Goal: Task Accomplishment & Management: Complete application form

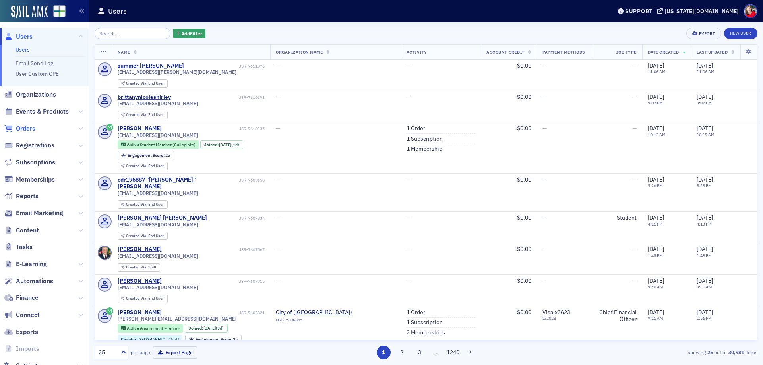
click at [22, 127] on span "Orders" at bounding box center [25, 128] width 19 height 9
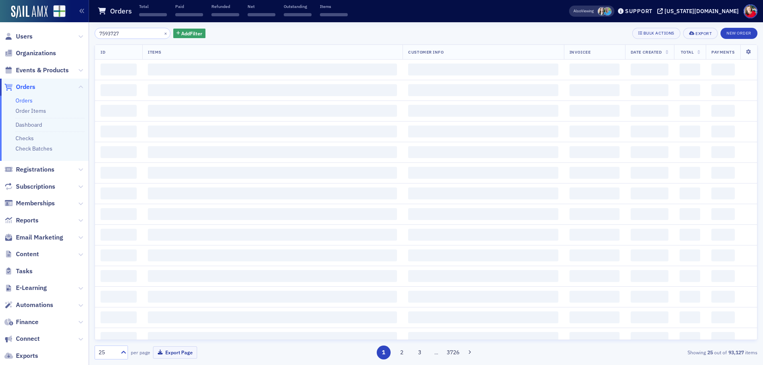
type input "7593727"
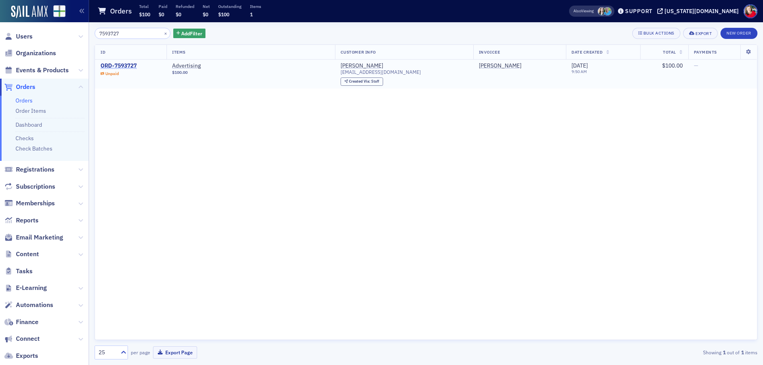
click at [124, 65] on div "ORD-7593727" at bounding box center [118, 65] width 36 height 7
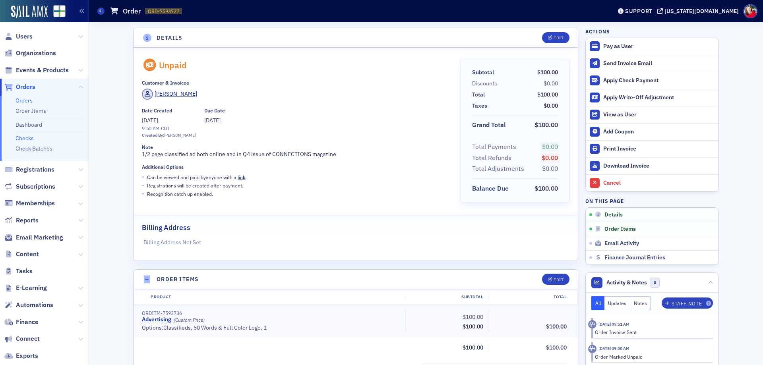
click at [29, 138] on link "Checks" at bounding box center [24, 138] width 18 height 7
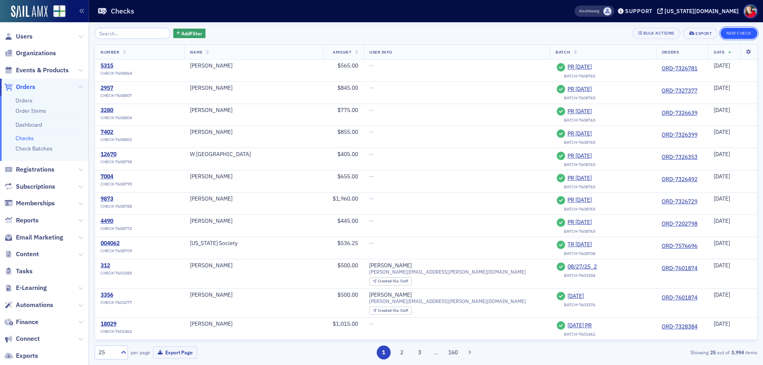
click at [732, 32] on button "New Check" at bounding box center [738, 33] width 37 height 11
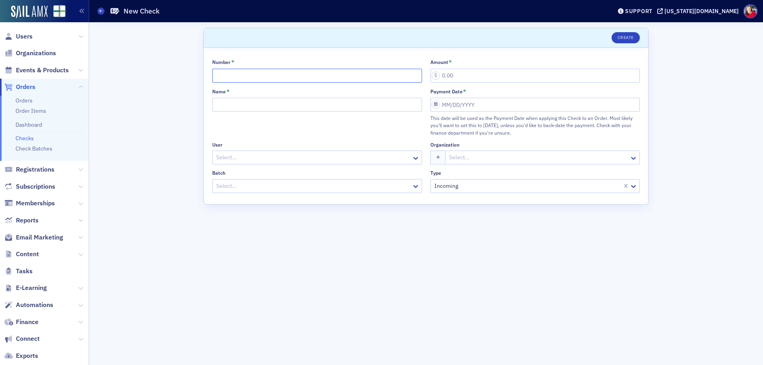
click at [355, 75] on input "Number *" at bounding box center [317, 76] width 210 height 14
type input "101"
type input "100.00"
type input "[PERSON_NAME] Family Office"
select select "8"
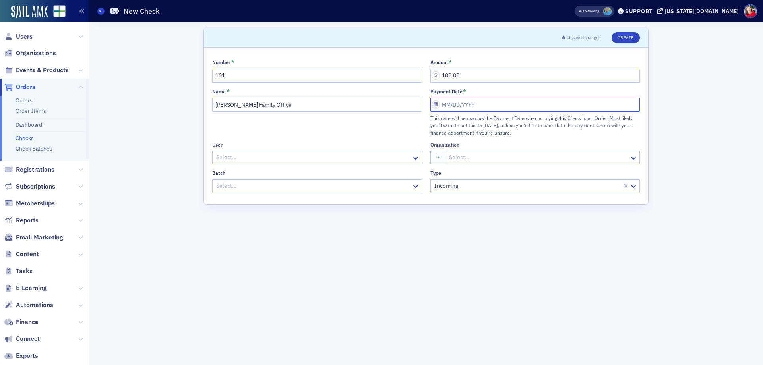
select select "2025"
click at [494, 162] on div "5" at bounding box center [495, 161] width 10 height 10
type input "[DATE]"
click at [348, 159] on div at bounding box center [312, 158] width 195 height 10
type input "Austin"
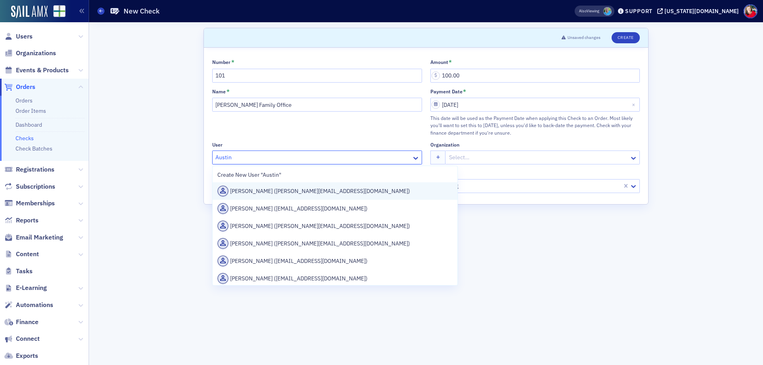
click at [329, 189] on div "[PERSON_NAME] ([PERSON_NAME][EMAIL_ADDRESS][DOMAIN_NAME])" at bounding box center [334, 190] width 235 height 11
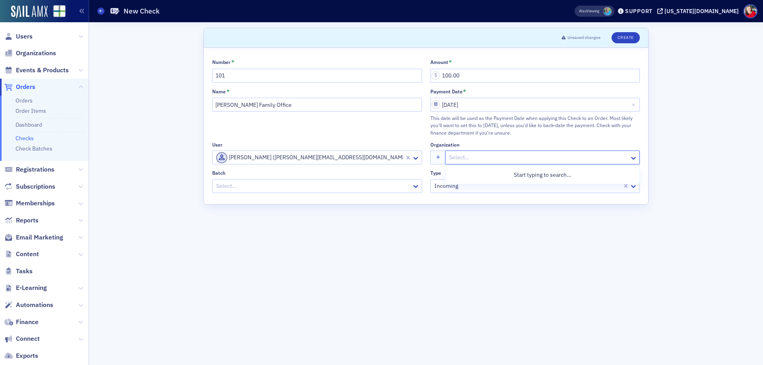
click at [469, 156] on div at bounding box center [538, 158] width 180 height 10
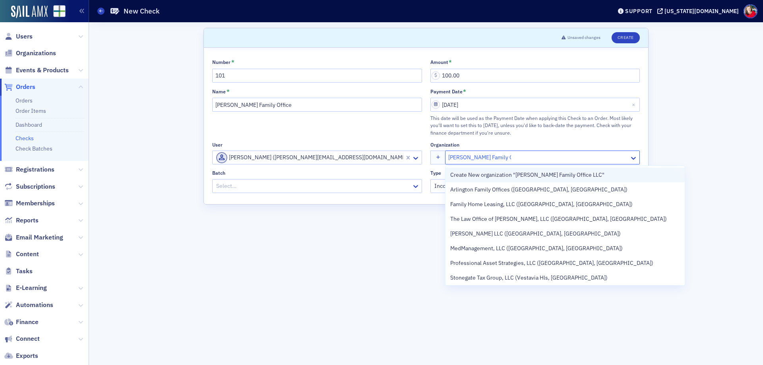
click at [494, 178] on span "Create New organization "[PERSON_NAME] Family Office LLC"" at bounding box center [527, 175] width 154 height 8
type input "[PERSON_NAME] Family Office LLC"
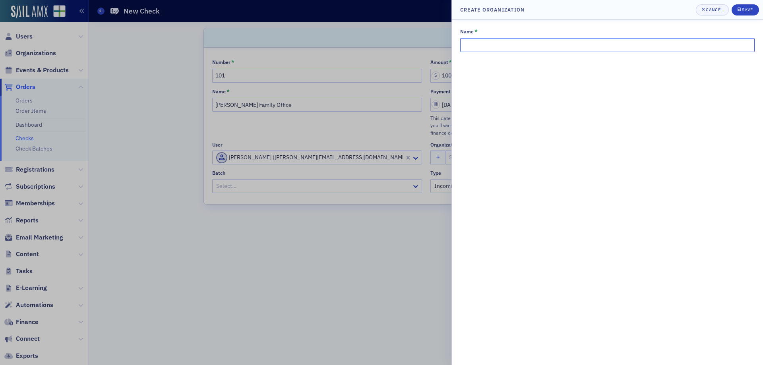
click at [531, 46] on input "Name *" at bounding box center [607, 45] width 294 height 14
type input "[PERSON_NAME] Family Office LLC"
click at [741, 9] on div "submit" at bounding box center [739, 10] width 5 height 6
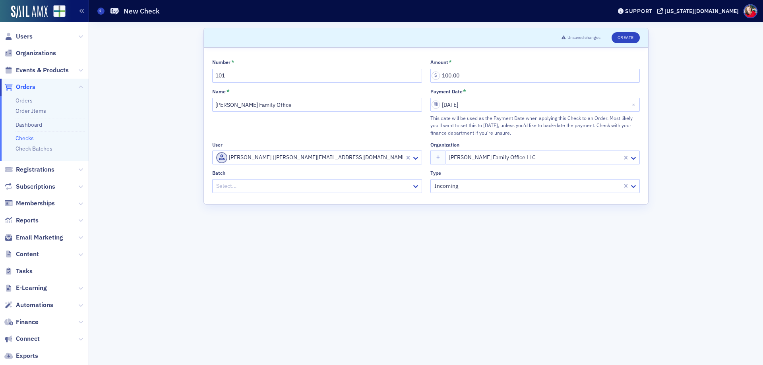
click at [369, 183] on div at bounding box center [312, 186] width 195 height 10
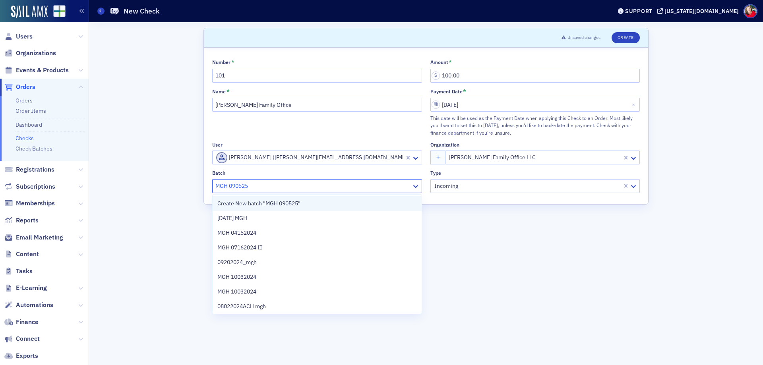
click at [345, 200] on div "Create New batch "MGH 090525"" at bounding box center [316, 203] width 199 height 8
type input "MGH 090525"
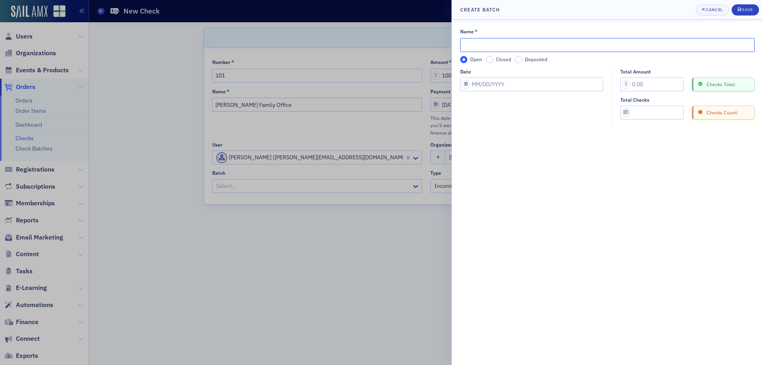
click at [506, 44] on input "Name *" at bounding box center [607, 45] width 294 height 14
type input "MGH 090525"
click at [489, 58] on input "Closed" at bounding box center [489, 59] width 7 height 7
click at [516, 57] on input "Deposited" at bounding box center [518, 59] width 7 height 7
click at [500, 84] on input "Date" at bounding box center [531, 84] width 143 height 14
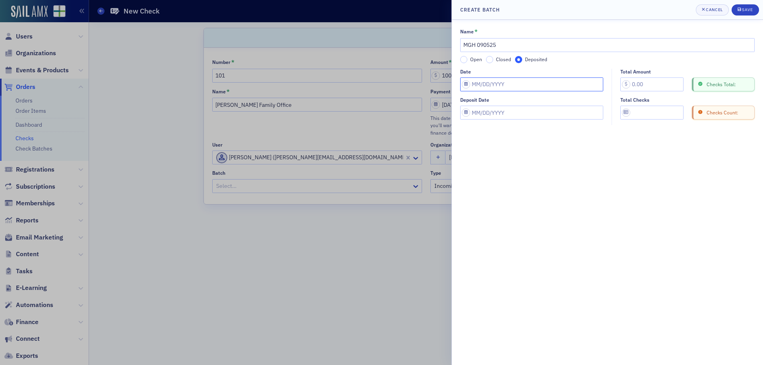
select select "8"
select select "2025"
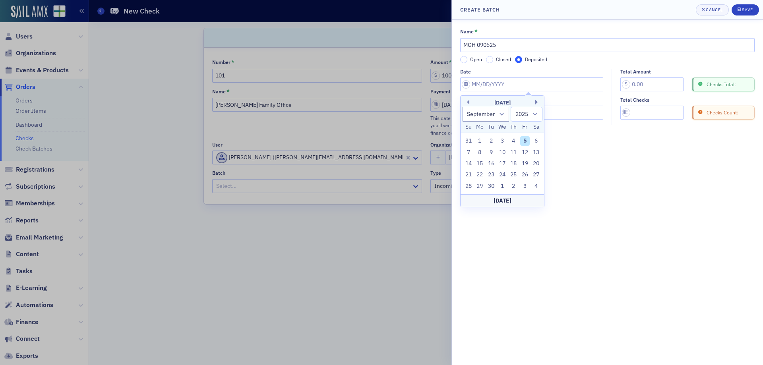
click at [523, 142] on div "5" at bounding box center [525, 141] width 10 height 10
type input "[DATE]"
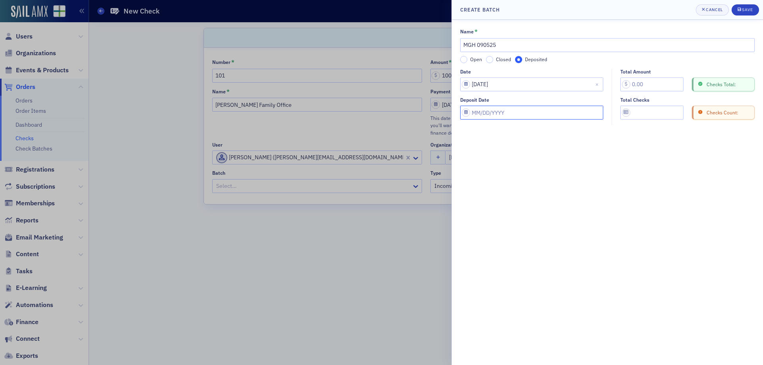
select select "8"
select select "2025"
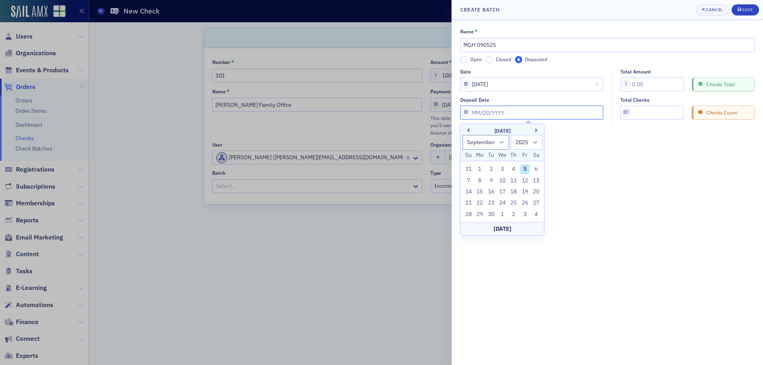
click at [493, 112] on input "Deposit Date" at bounding box center [531, 113] width 143 height 14
click at [523, 169] on div "5" at bounding box center [525, 169] width 10 height 10
type input "[DATE]"
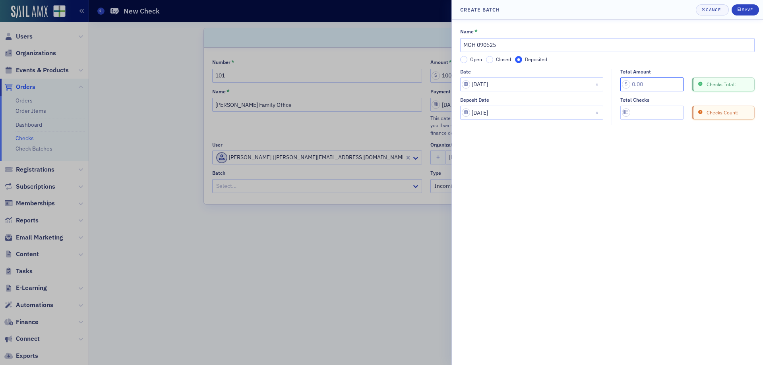
click at [635, 81] on input "Total Amount" at bounding box center [651, 84] width 63 height 14
type input "10.00"
click at [653, 112] on input "Total Checks" at bounding box center [651, 113] width 63 height 14
type input "1"
click at [749, 10] on div "Save" at bounding box center [747, 10] width 11 height 4
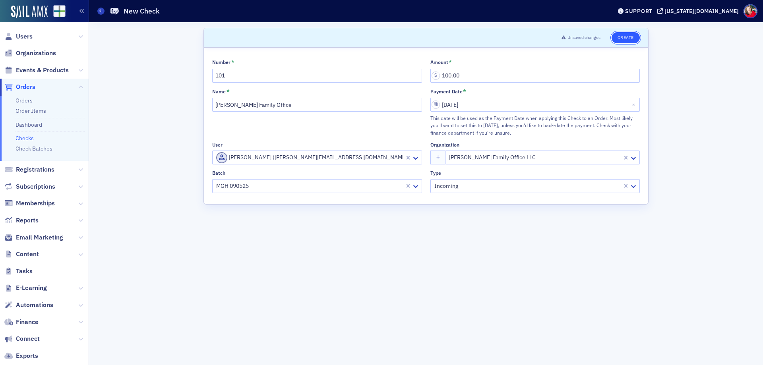
click at [624, 40] on button "Create" at bounding box center [625, 37] width 28 height 11
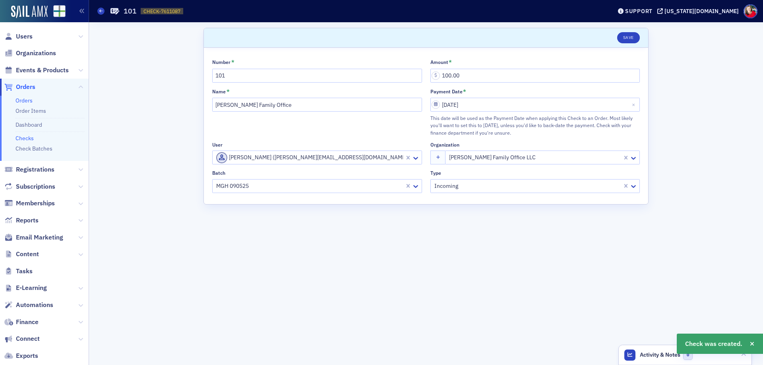
click at [29, 101] on link "Orders" at bounding box center [23, 100] width 17 height 7
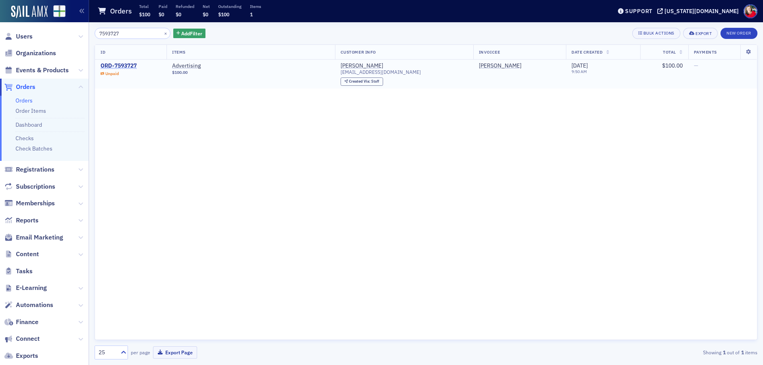
click at [125, 67] on div "ORD-7593727" at bounding box center [118, 65] width 36 height 7
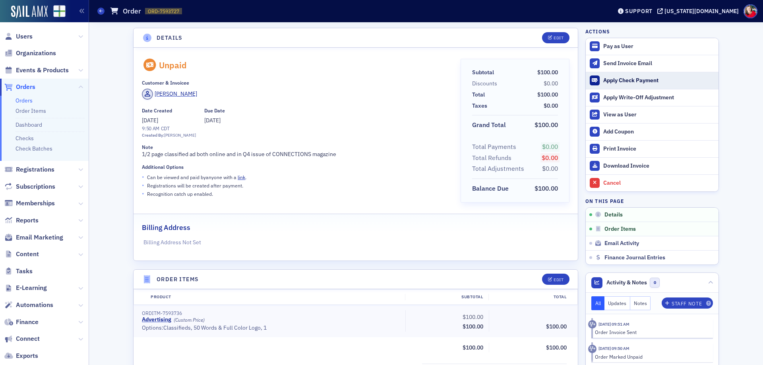
click at [649, 80] on div "Apply Check Payment" at bounding box center [658, 80] width 111 height 7
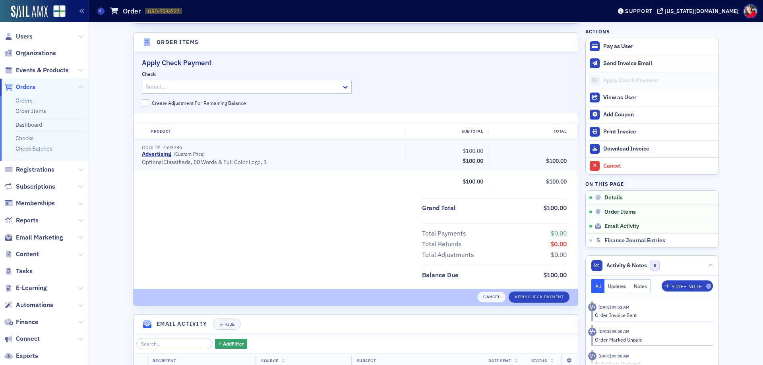
scroll to position [243, 0]
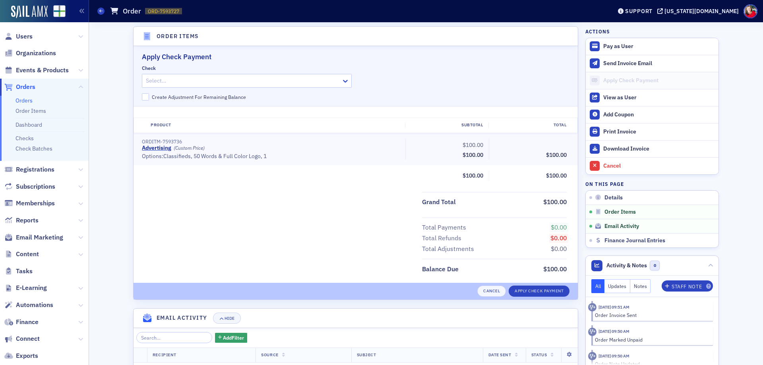
click at [234, 83] on div at bounding box center [242, 81] width 195 height 10
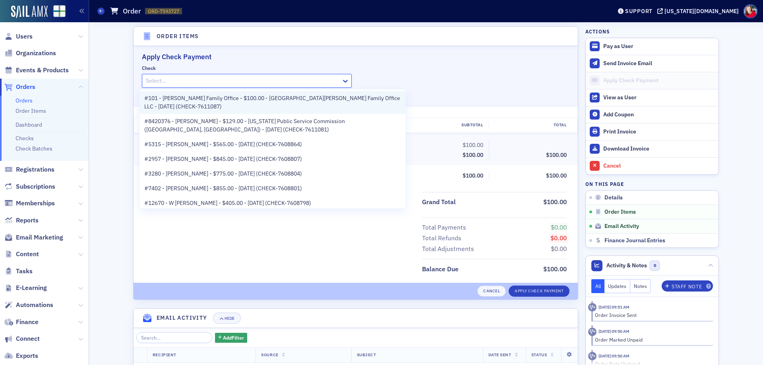
click at [240, 103] on span "#101 - [PERSON_NAME] Family Office - $100.00 - [GEOGRAPHIC_DATA][PERSON_NAME] F…" at bounding box center [272, 102] width 257 height 17
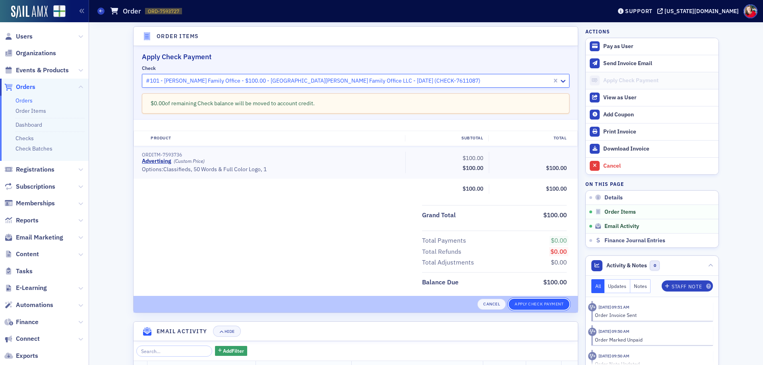
click at [529, 304] on button "Apply Check Payment" at bounding box center [538, 304] width 61 height 11
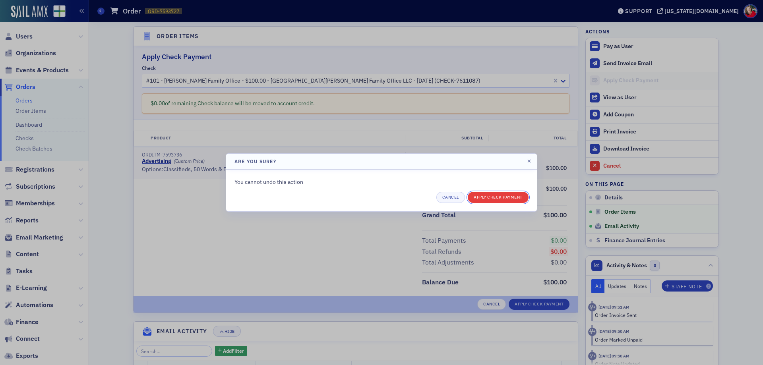
click at [494, 195] on button "Apply Check Payment" at bounding box center [497, 197] width 61 height 11
